Goal: Task Accomplishment & Management: Use online tool/utility

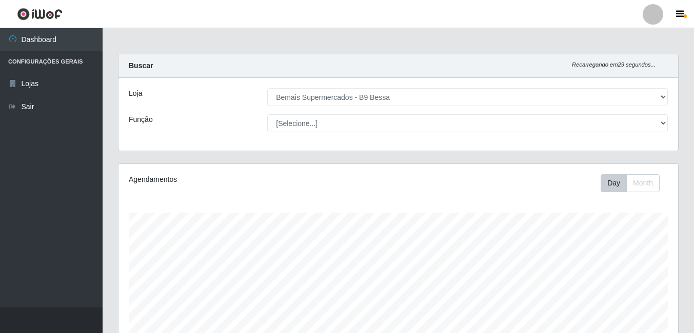
select select "410"
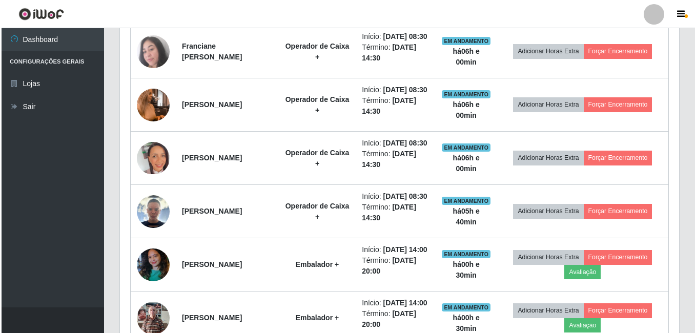
scroll to position [409, 0]
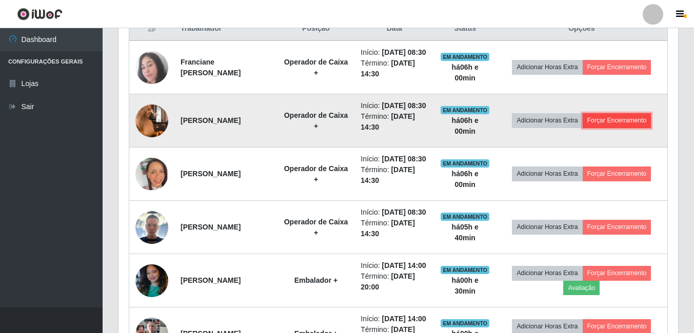
click at [631, 128] on button "Forçar Encerramento" at bounding box center [617, 120] width 69 height 14
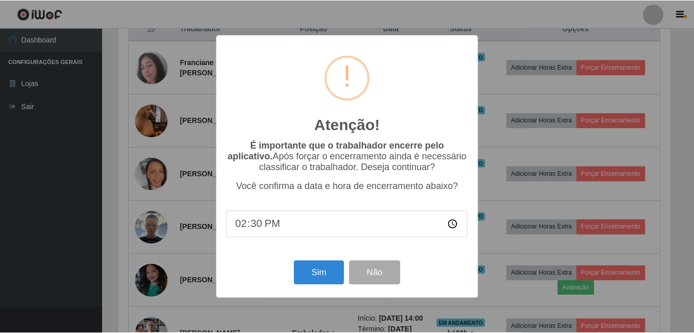
scroll to position [213, 554]
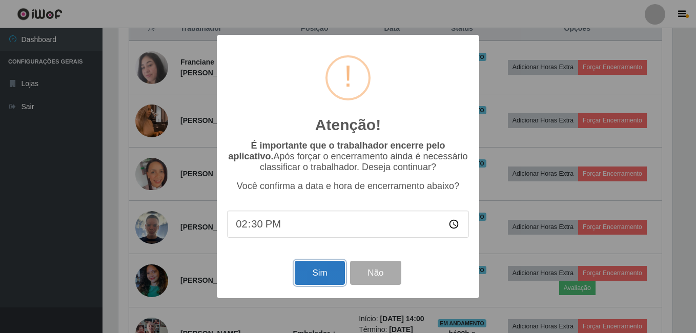
click at [318, 281] on button "Sim" at bounding box center [320, 273] width 50 height 24
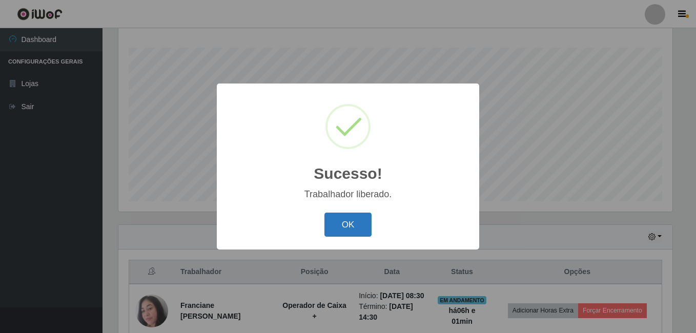
click at [359, 235] on button "OK" at bounding box center [349, 225] width 48 height 24
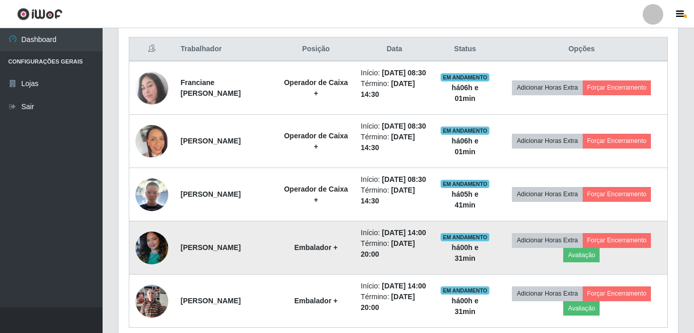
scroll to position [370, 0]
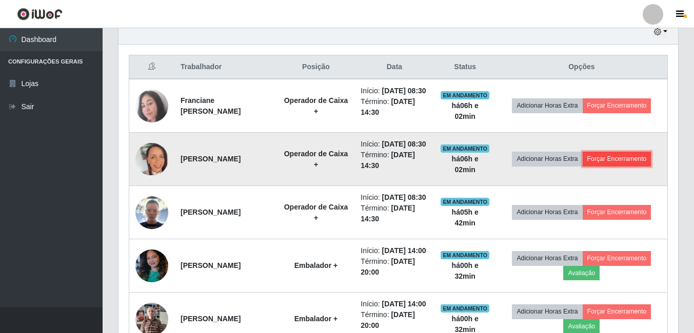
click at [627, 166] on button "Forçar Encerramento" at bounding box center [617, 159] width 69 height 14
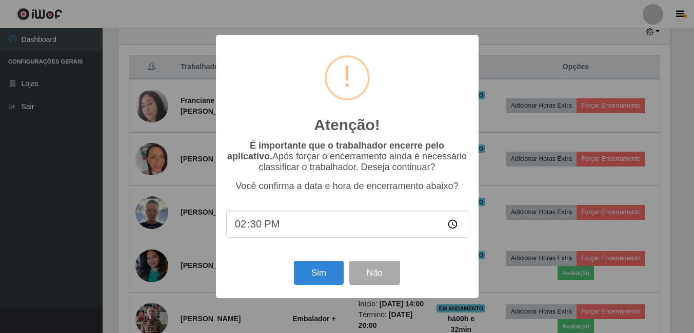
scroll to position [213, 554]
click at [312, 275] on button "Sim" at bounding box center [320, 273] width 50 height 24
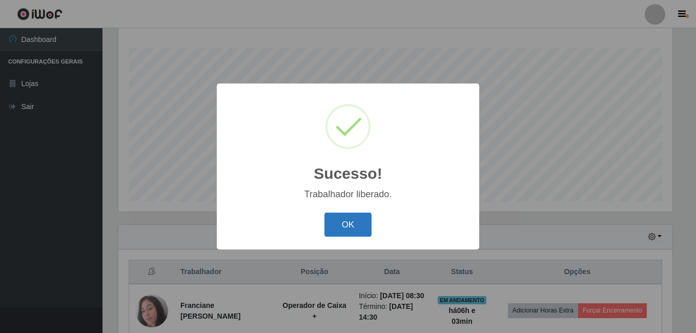
click at [347, 235] on button "OK" at bounding box center [349, 225] width 48 height 24
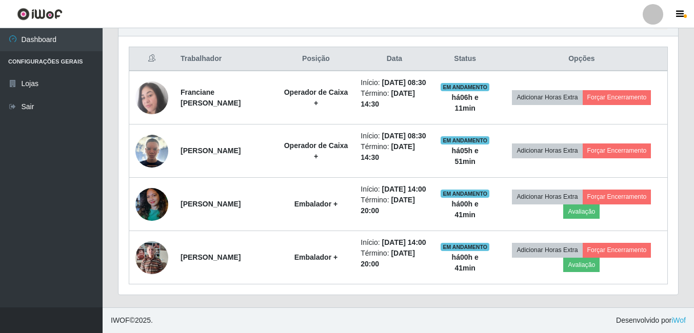
scroll to position [422, 0]
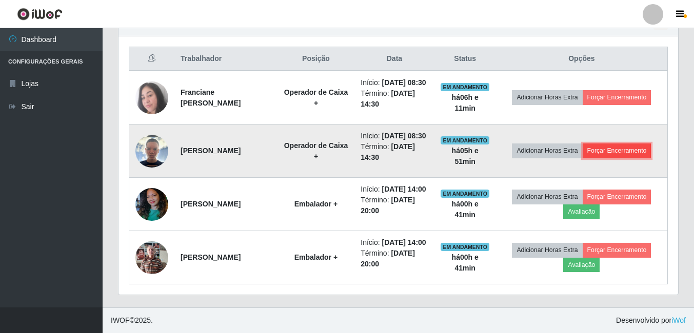
click at [632, 144] on button "Forçar Encerramento" at bounding box center [617, 151] width 69 height 14
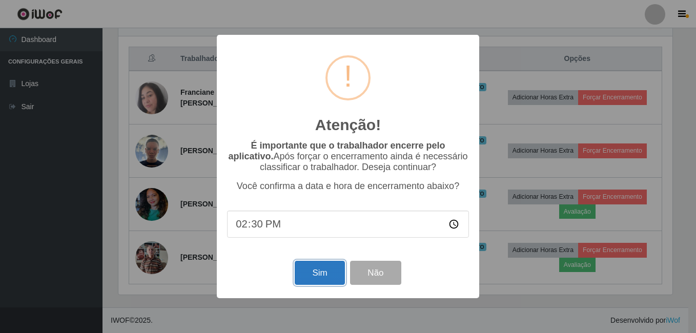
click at [326, 281] on button "Sim" at bounding box center [320, 273] width 50 height 24
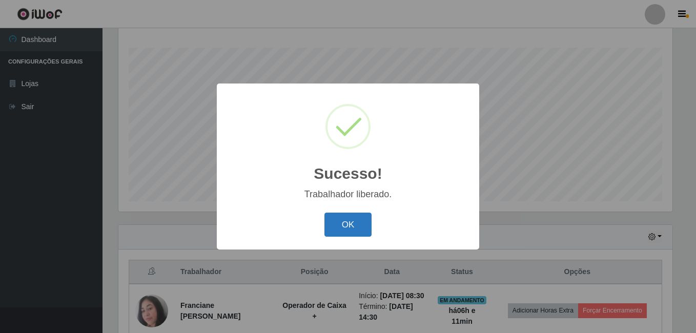
click at [362, 226] on button "OK" at bounding box center [349, 225] width 48 height 24
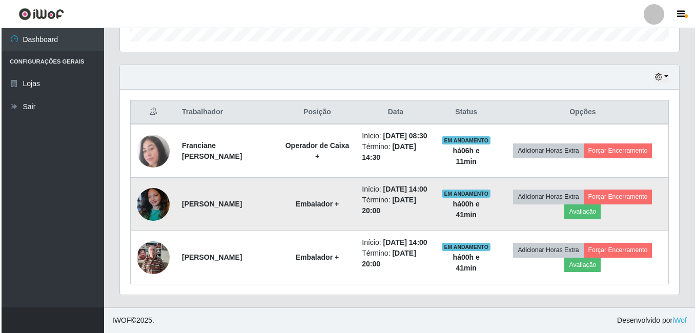
scroll to position [357, 0]
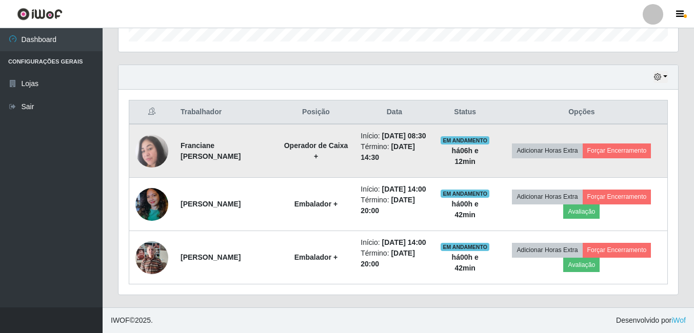
click at [157, 135] on img at bounding box center [151, 151] width 33 height 33
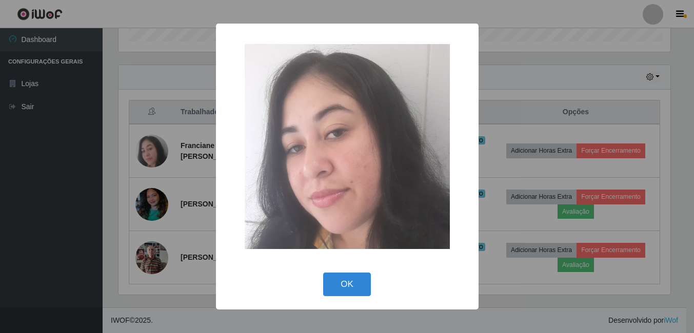
scroll to position [213, 554]
click at [333, 291] on button "OK" at bounding box center [349, 285] width 48 height 24
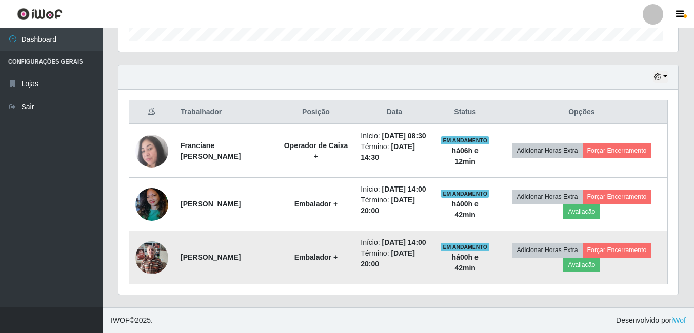
scroll to position [213, 560]
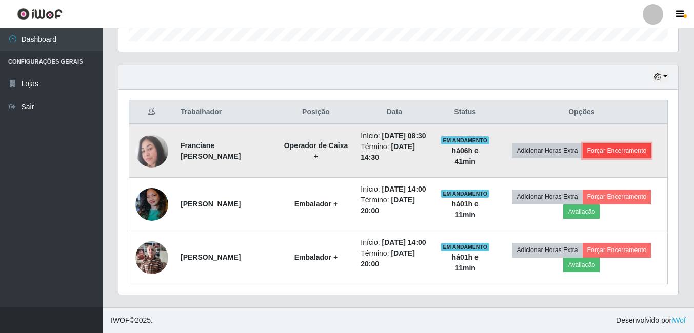
click at [627, 144] on button "Forçar Encerramento" at bounding box center [617, 151] width 69 height 14
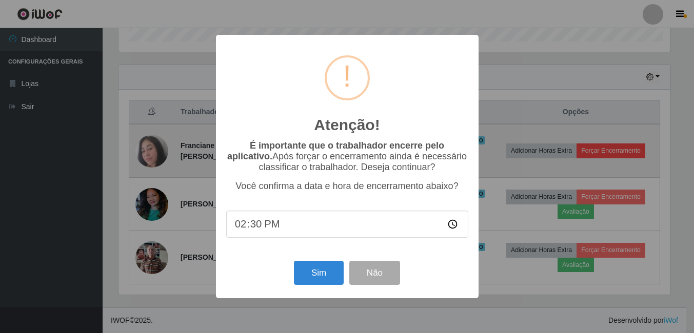
scroll to position [213, 554]
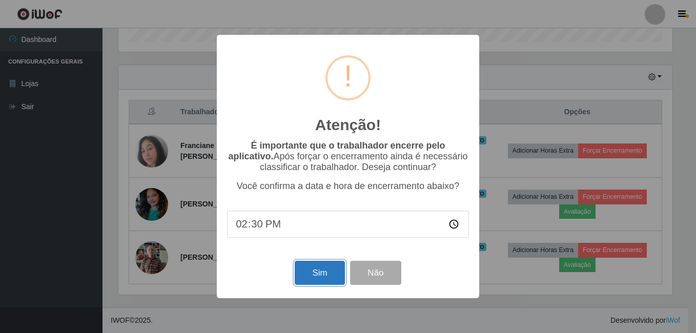
click at [320, 276] on button "Sim" at bounding box center [320, 273] width 50 height 24
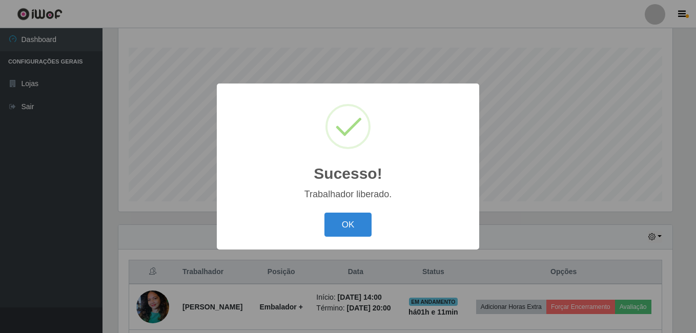
drag, startPoint x: 345, startPoint y: 226, endPoint x: 355, endPoint y: 210, distance: 18.9
click at [346, 226] on button "OK" at bounding box center [349, 225] width 48 height 24
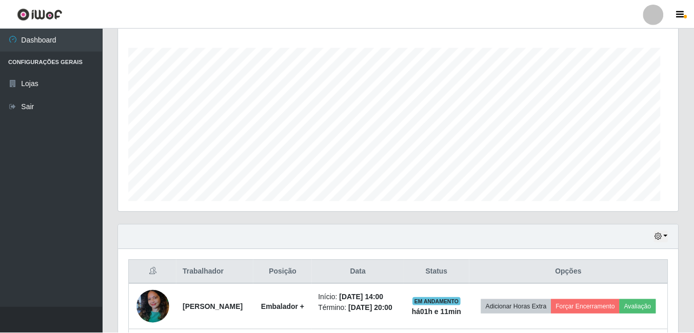
scroll to position [213, 560]
